Goal: Browse casually: Explore the website without a specific task or goal

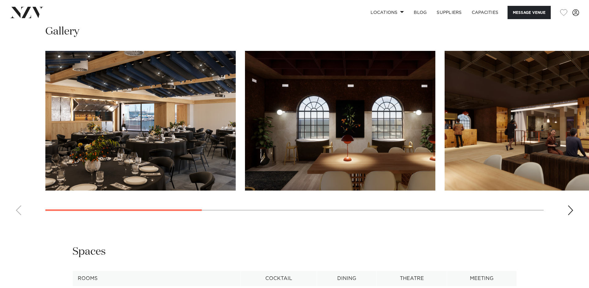
scroll to position [642, 0]
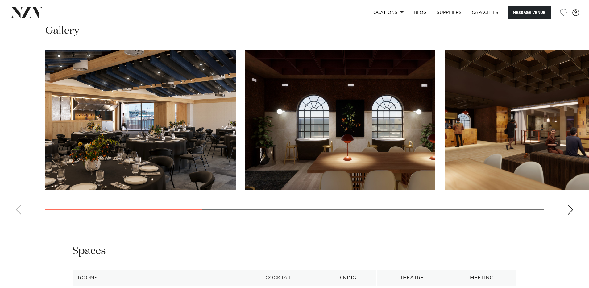
click at [566, 208] on swiper-container at bounding box center [294, 134] width 589 height 169
click at [572, 209] on div "Next slide" at bounding box center [571, 210] width 6 height 10
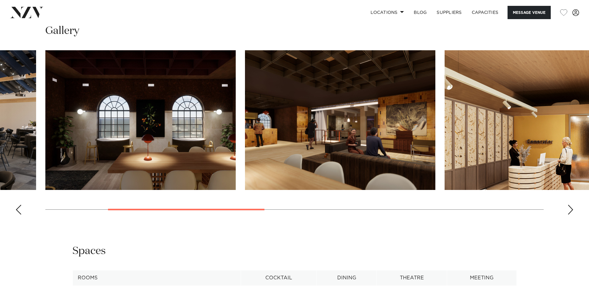
click at [572, 209] on div "Next slide" at bounding box center [571, 210] width 6 height 10
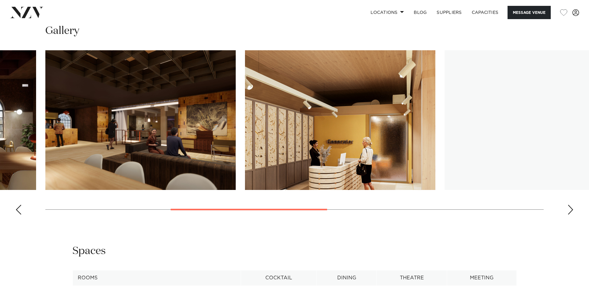
click at [572, 209] on div "Next slide" at bounding box center [571, 210] width 6 height 10
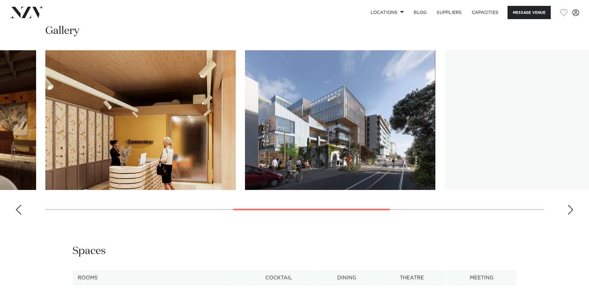
click at [572, 209] on div "Next slide" at bounding box center [571, 210] width 6 height 10
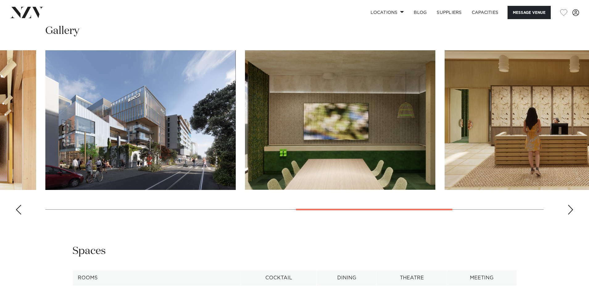
click at [572, 209] on div "Next slide" at bounding box center [571, 210] width 6 height 10
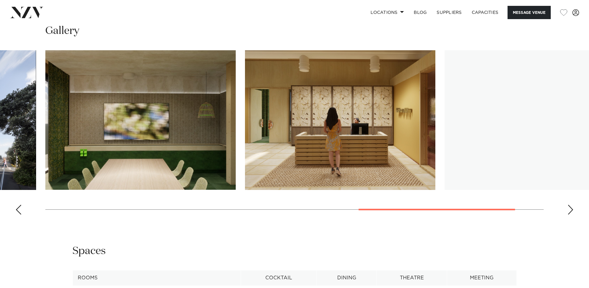
click at [572, 209] on div "Next slide" at bounding box center [571, 210] width 6 height 10
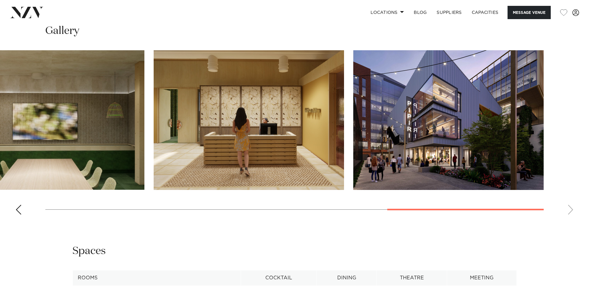
drag, startPoint x: 410, startPoint y: 177, endPoint x: 477, endPoint y: 165, distance: 68.3
click at [561, 207] on swiper-container at bounding box center [294, 134] width 589 height 169
